Goal: Task Accomplishment & Management: Manage account settings

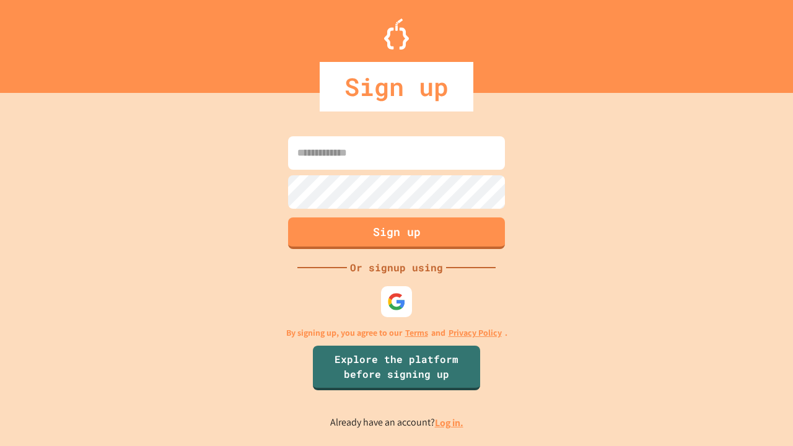
click at [450, 422] on link "Log in." at bounding box center [449, 422] width 28 height 13
